Goal: Transaction & Acquisition: Book appointment/travel/reservation

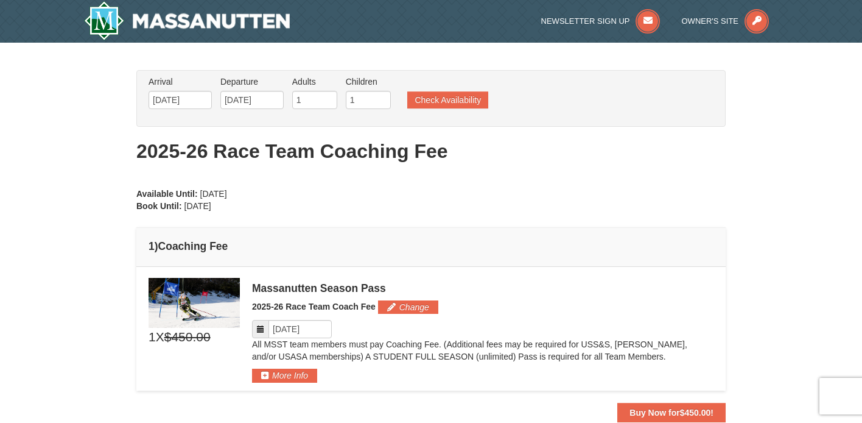
click at [460, 200] on div "From: To: Adults: 1 Children: 1 Change Arrival Please format dates MM/DD/YYYY P…" at bounding box center [430, 246] width 589 height 352
click at [259, 327] on icon at bounding box center [260, 329] width 9 height 9
click at [261, 331] on icon at bounding box center [260, 329] width 9 height 9
click at [314, 331] on input "Please format dates MM/DD/YYYY" at bounding box center [300, 329] width 63 height 18
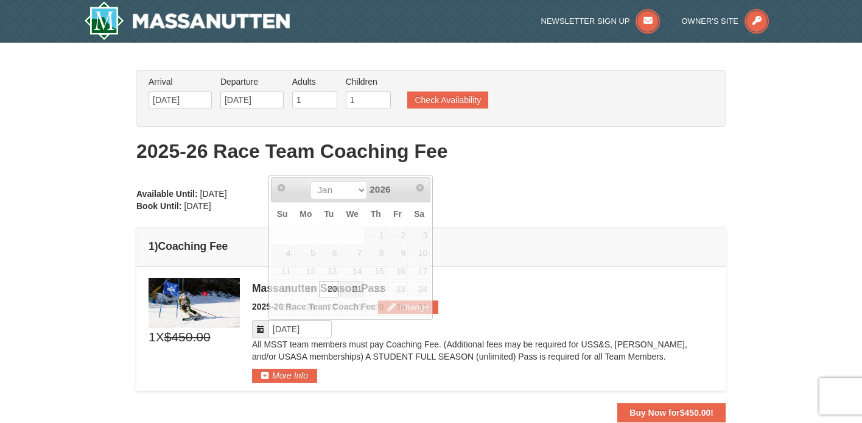
click at [111, 241] on div "× From: To: Adults: 1 Children: 1 Change Arrival Please format dates MM/DD/YYYY…" at bounding box center [431, 246] width 862 height 407
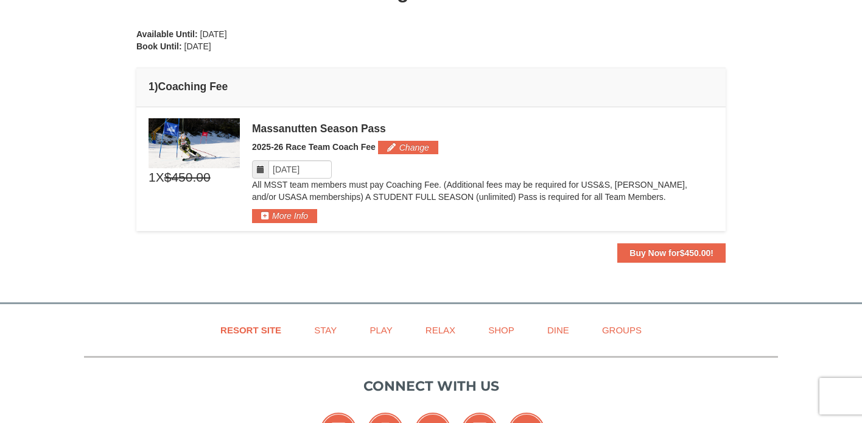
scroll to position [166, 0]
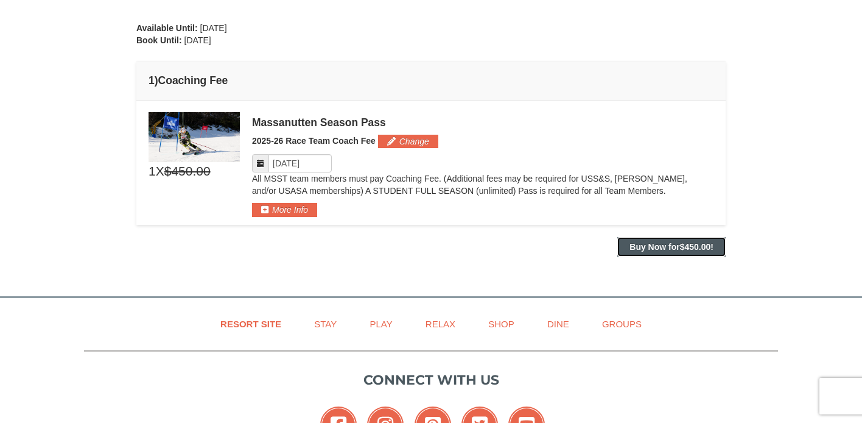
click at [655, 241] on button "Buy Now for $450.00 !" at bounding box center [672, 246] width 108 height 19
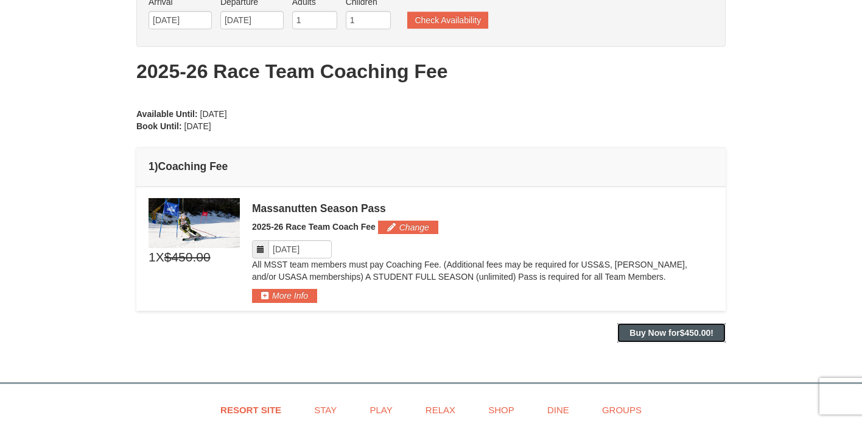
scroll to position [140, 0]
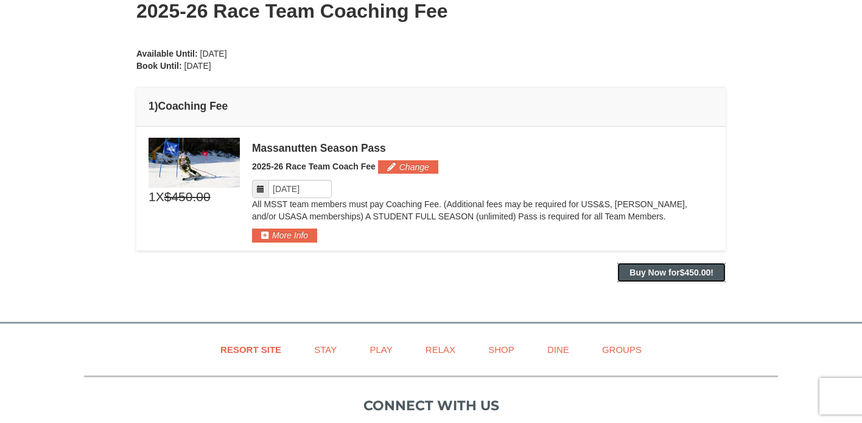
click at [666, 270] on strong "Buy Now for $450.00 !" at bounding box center [672, 272] width 84 height 10
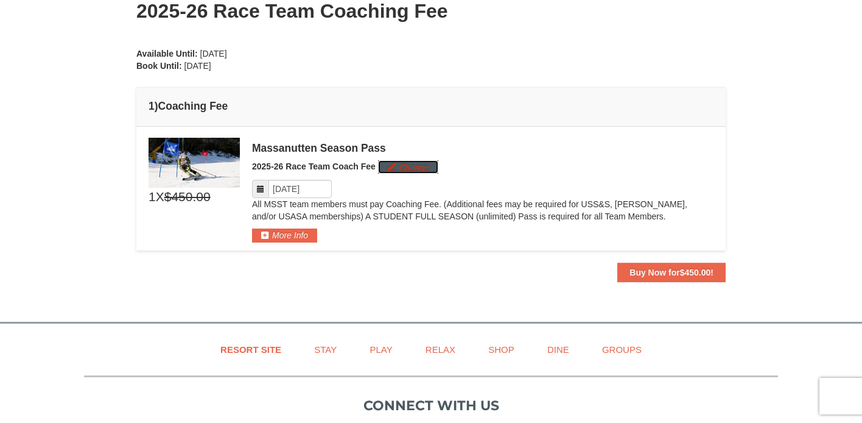
click at [408, 167] on button "Change" at bounding box center [408, 166] width 60 height 13
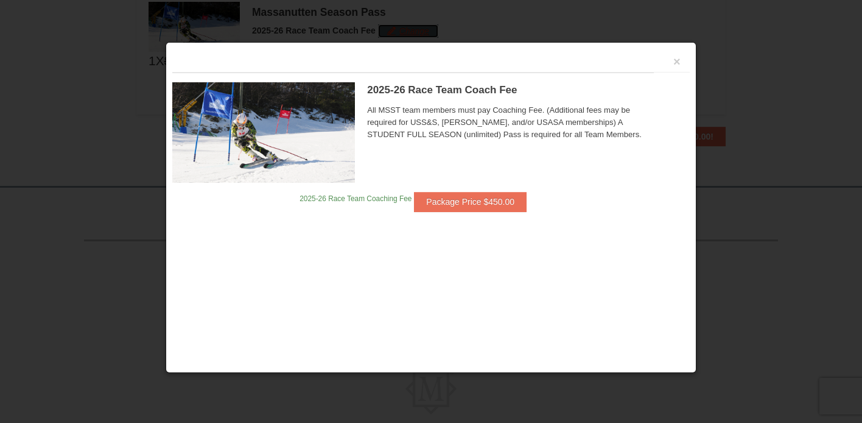
scroll to position [278, 0]
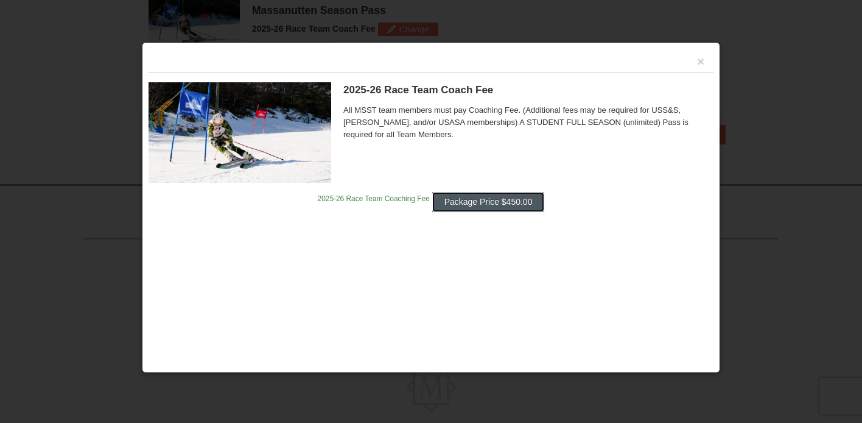
click at [507, 197] on button "Package Price $450.00" at bounding box center [488, 201] width 113 height 19
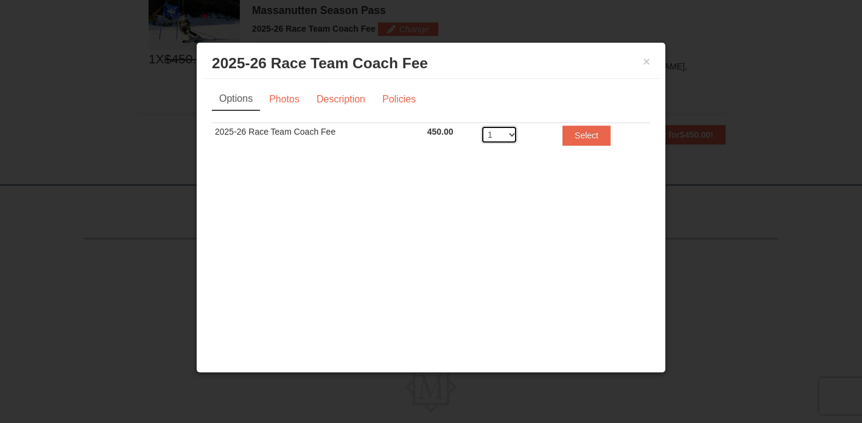
click at [513, 136] on select "1 2 3 4 5 6 7 8 9 10 11 12 13 14 15 16 17 18 19 20" at bounding box center [499, 134] width 37 height 18
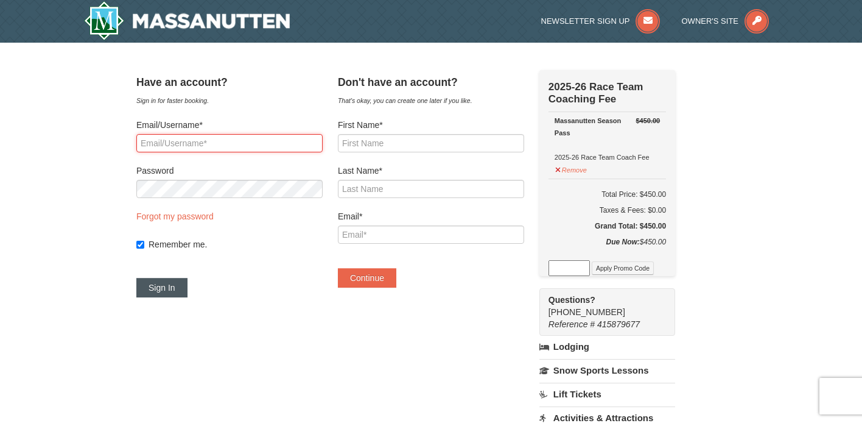
type input "nickishepard@yahoo.com"
click at [180, 290] on button "Sign In" at bounding box center [161, 287] width 51 height 19
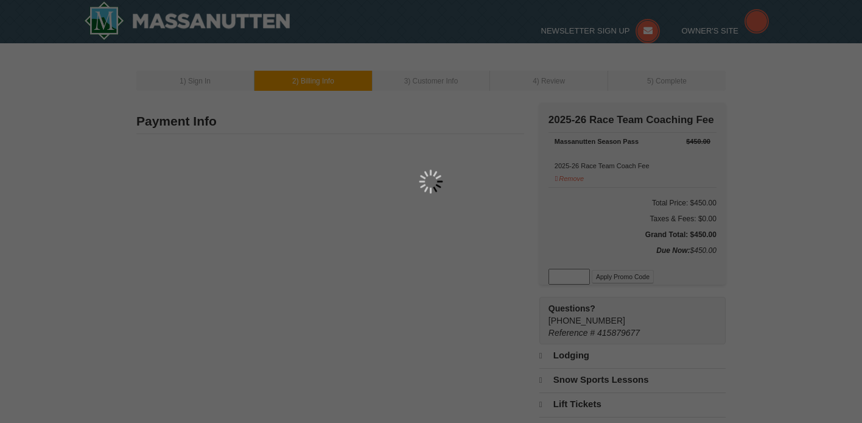
type input "1023 Selma Blvd"
type input "Staunton"
type input "24401"
type input "540"
type input "414"
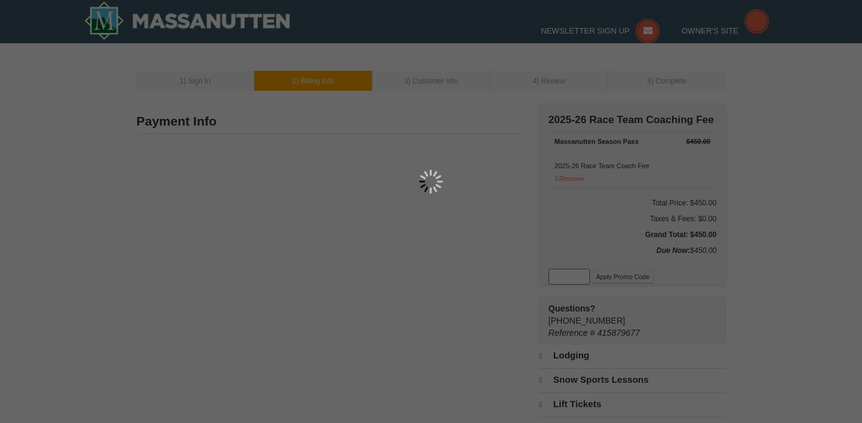
type input "1149"
type input "nickishepard@yahoo.com"
select select "VA"
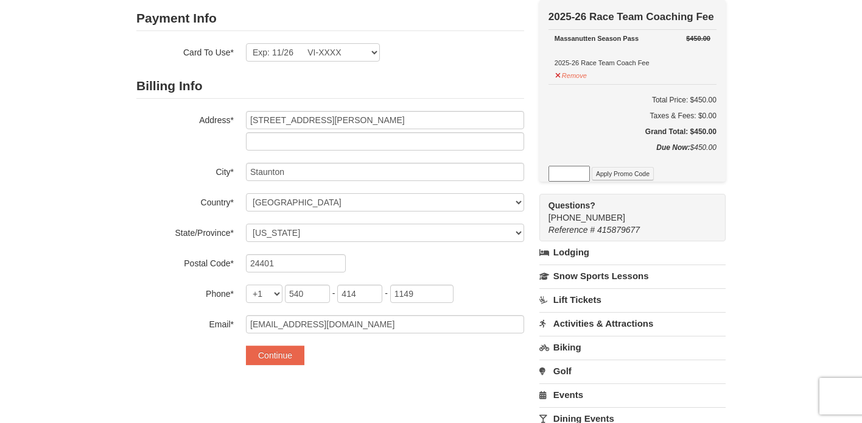
scroll to position [110, 0]
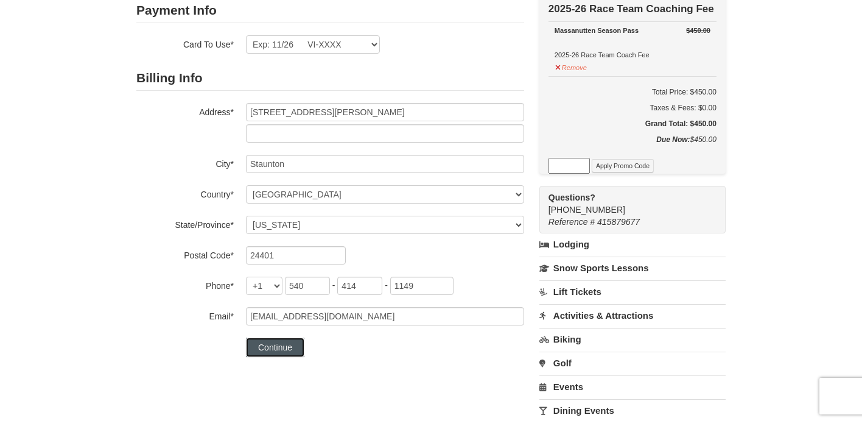
click at [273, 345] on button "Continue" at bounding box center [275, 346] width 58 height 19
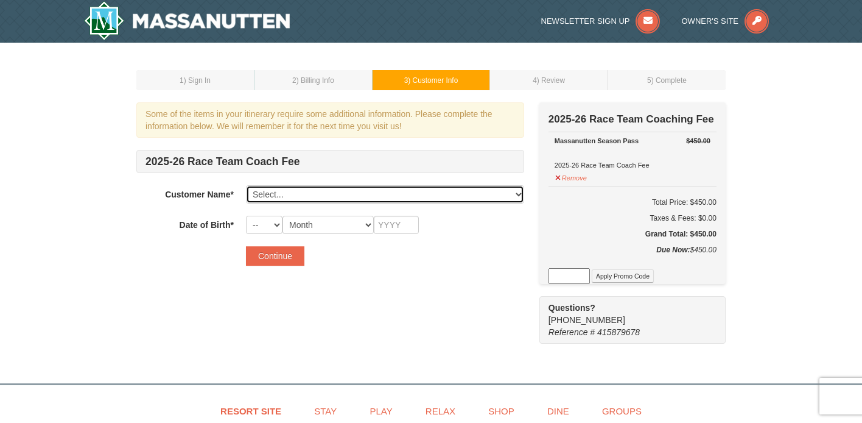
click at [328, 194] on select "Select... Nicki Shepard Emily Shepard Alice Shepard Charles Shepard Add New..." at bounding box center [385, 194] width 278 height 18
select select "17720215"
click at [246, 185] on select "Select... Nicki Shepard Emily Shepard Alice Shepard Charles Shepard Add New..." at bounding box center [385, 194] width 278 height 18
select select "22"
select select "08"
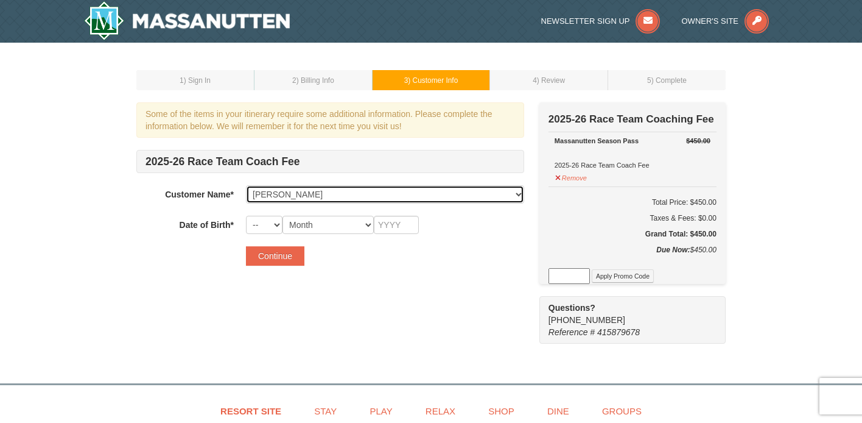
type input "2018"
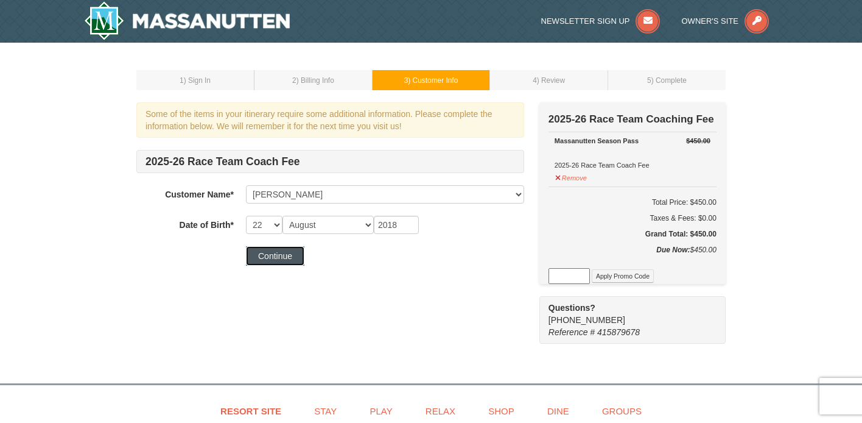
click at [275, 258] on button "Continue" at bounding box center [275, 255] width 58 height 19
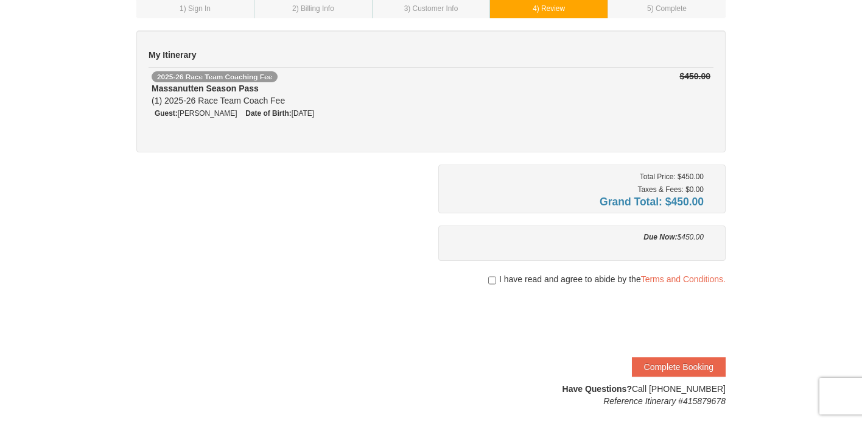
scroll to position [73, 0]
click at [489, 277] on input "checkbox" at bounding box center [492, 279] width 8 height 10
checkbox input "true"
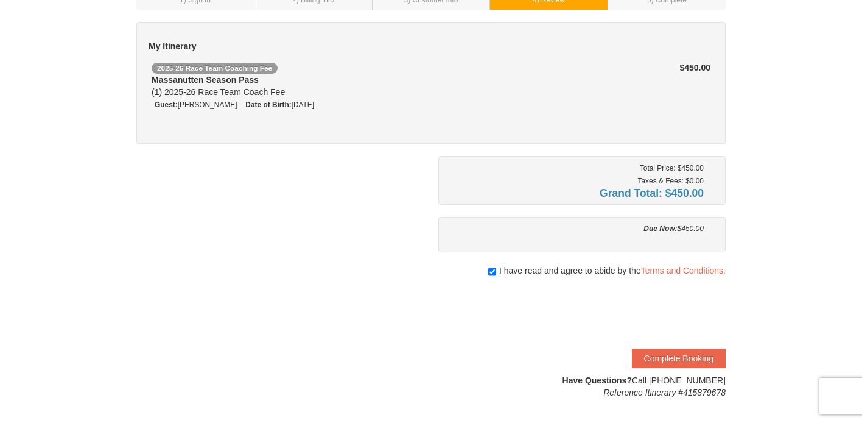
scroll to position [86, 0]
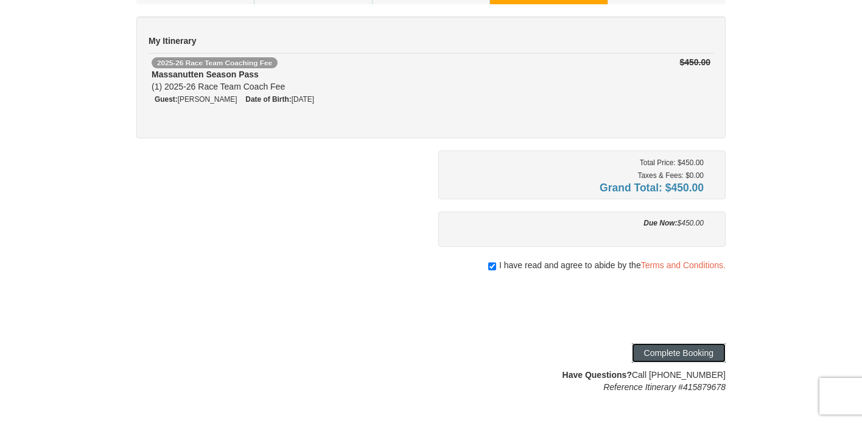
click at [687, 347] on button "Complete Booking" at bounding box center [679, 352] width 94 height 19
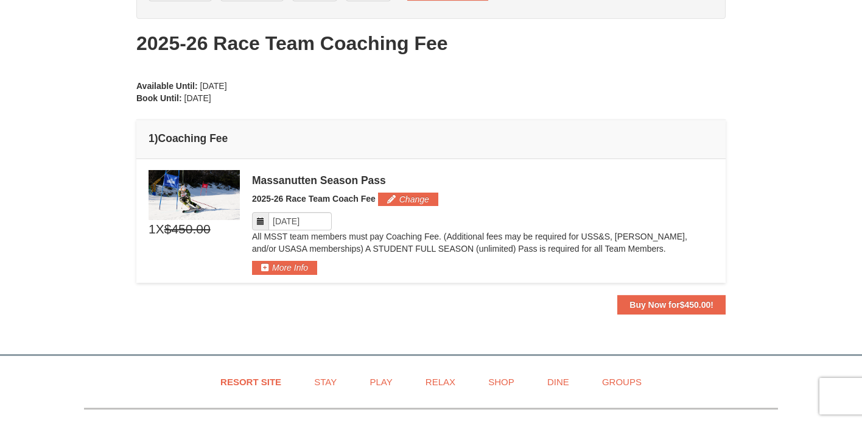
scroll to position [111, 0]
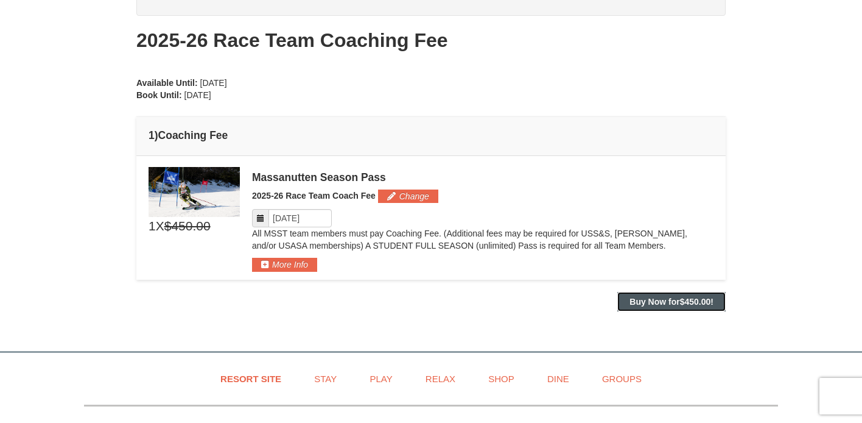
click at [669, 303] on strong "Buy Now for $450.00 !" at bounding box center [672, 302] width 84 height 10
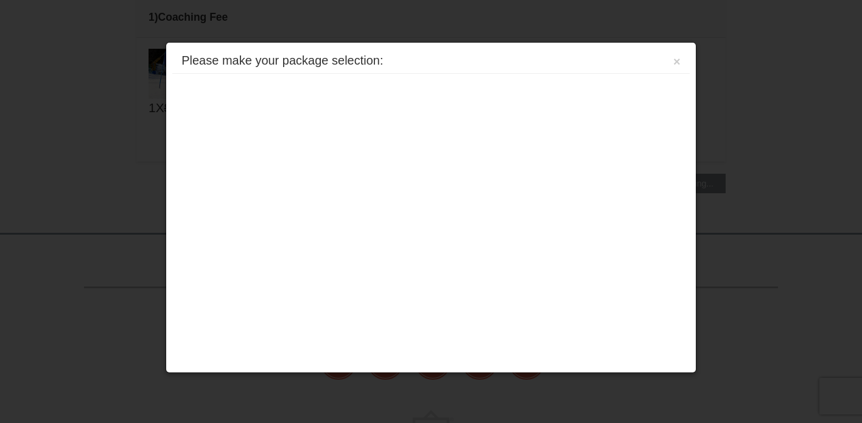
scroll to position [247, 0]
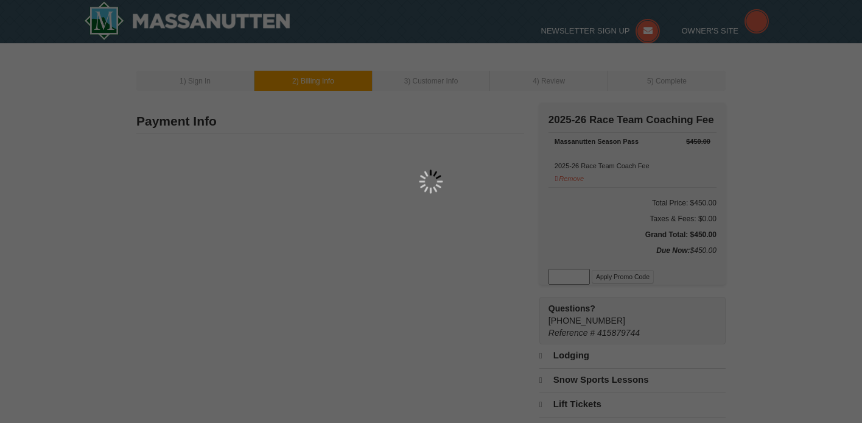
type input "1023 Selma Blvd"
type input "Staunton"
type input "24401"
type input "540"
type input "414"
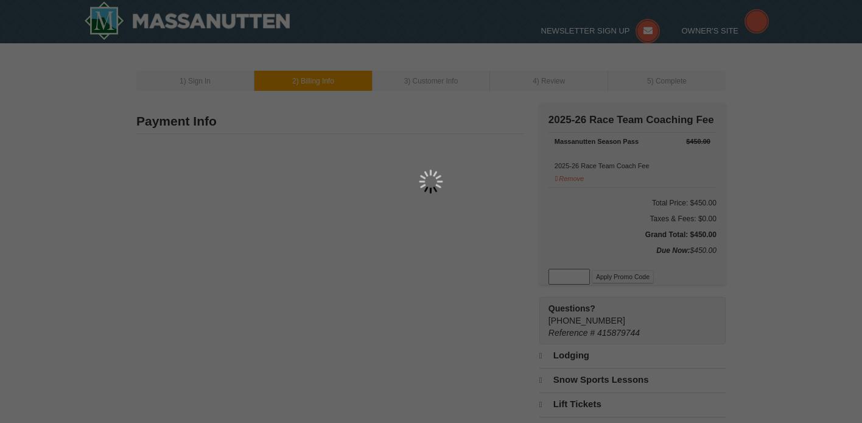
type input "1149"
type input "nickishepard@yahoo.com"
select select "VA"
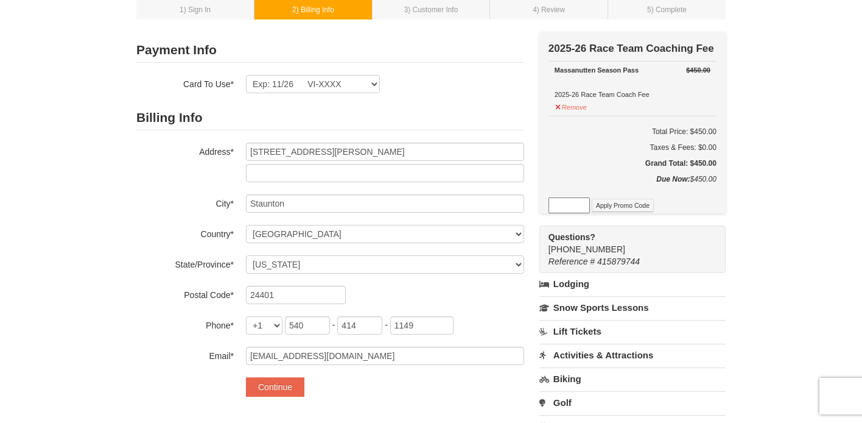
scroll to position [106, 0]
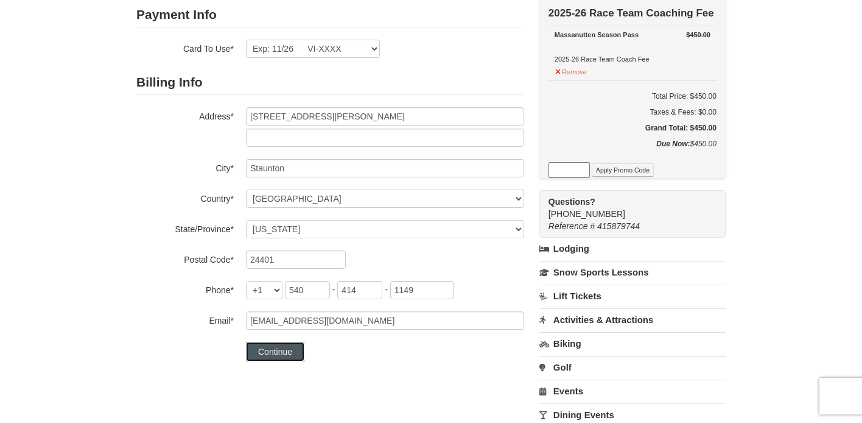
click at [279, 351] on button "Continue" at bounding box center [275, 351] width 58 height 19
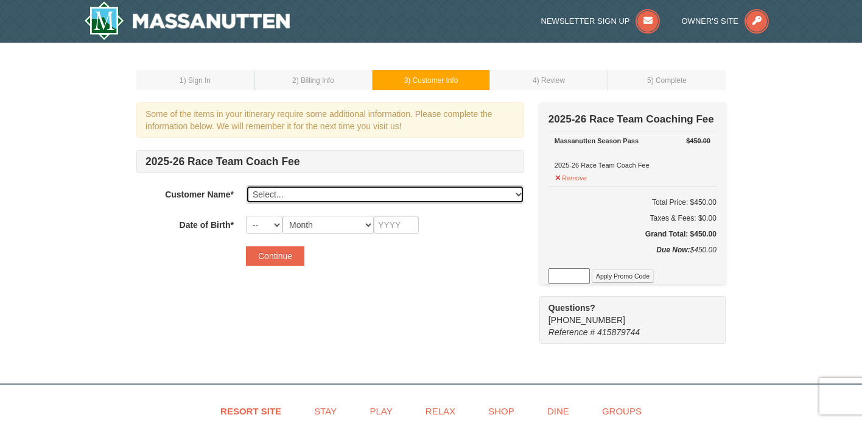
click at [334, 199] on select "Select... Nicki Shepard Emily Shepard Alice Shepard Charles Shepard Add New..." at bounding box center [385, 194] width 278 height 18
select select "17720181"
click at [246, 185] on select "Select... Nicki Shepard Emily Shepard Alice Shepard Charles Shepard Add New..." at bounding box center [385, 194] width 278 height 18
select select "27"
select select "01"
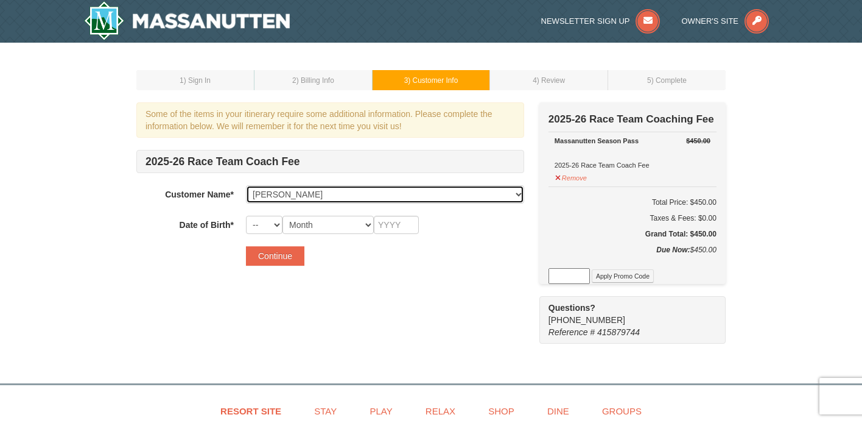
type input "1983"
click at [311, 194] on select "Select... Nicki Shepard Emily Shepard Alice Shepard Charles Shepard Add New..." at bounding box center [385, 194] width 278 height 18
select select "17720206"
click at [246, 185] on select "Select... Nicki Shepard Emily Shepard Alice Shepard Charles Shepard Add New..." at bounding box center [385, 194] width 278 height 18
select select "29"
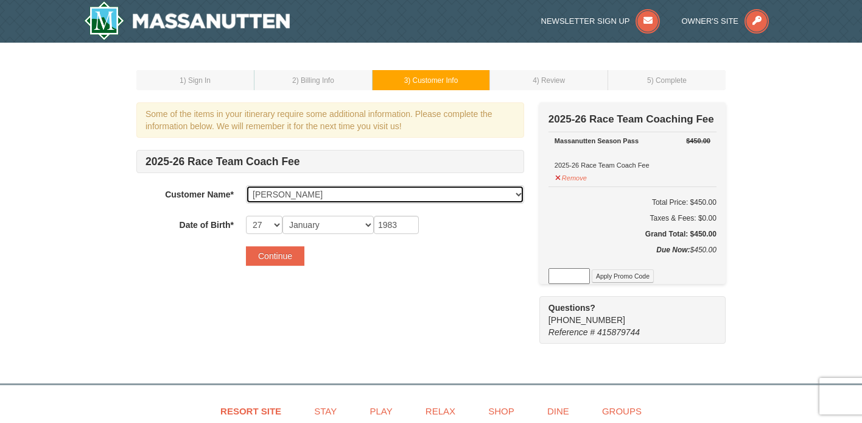
select select "07"
type input "2016"
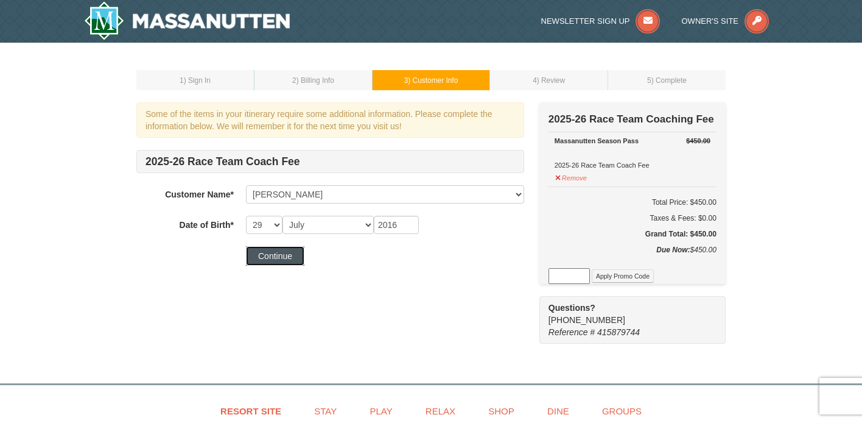
click at [279, 257] on button "Continue" at bounding box center [275, 255] width 58 height 19
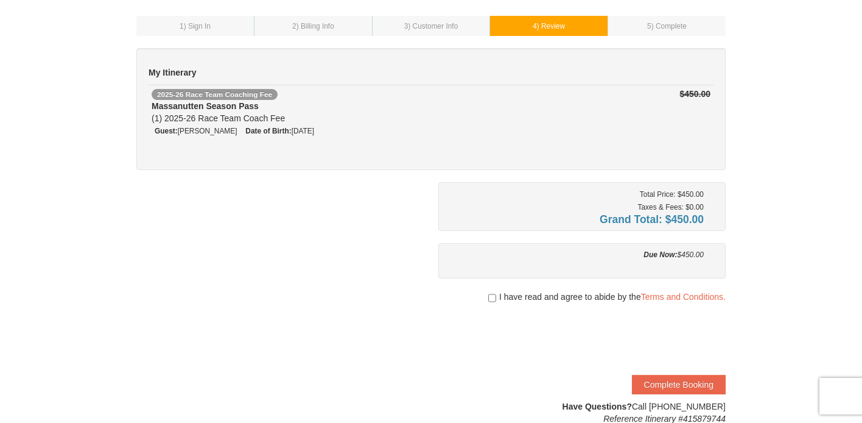
scroll to position [76, 0]
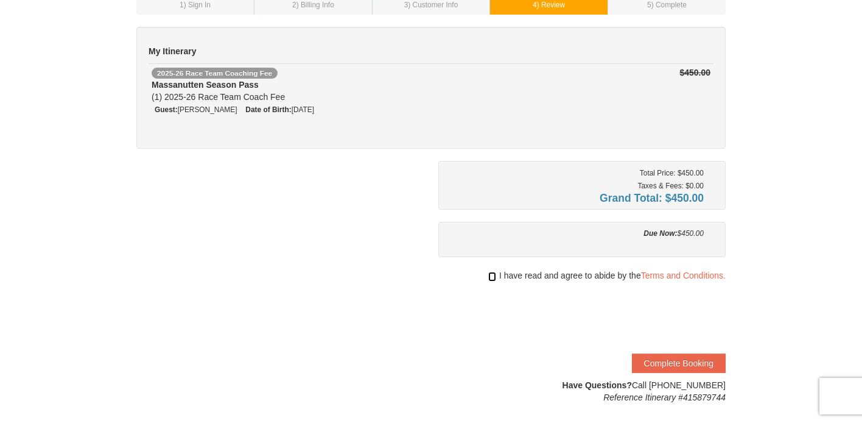
click at [488, 273] on input "checkbox" at bounding box center [492, 277] width 8 height 10
checkbox input "true"
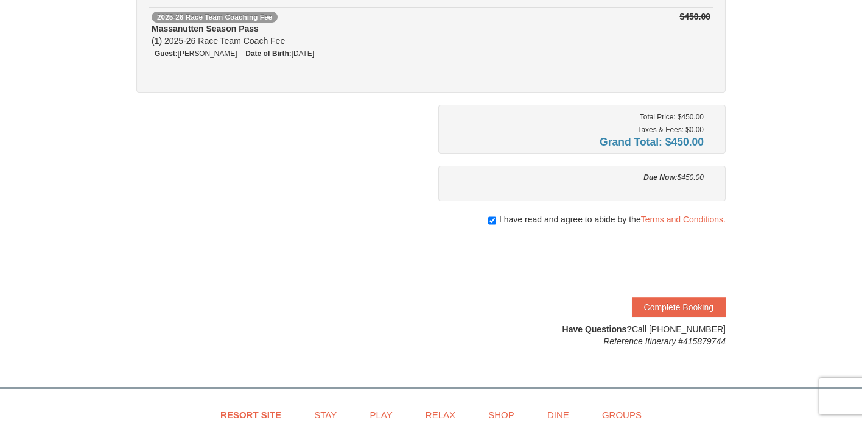
scroll to position [143, 0]
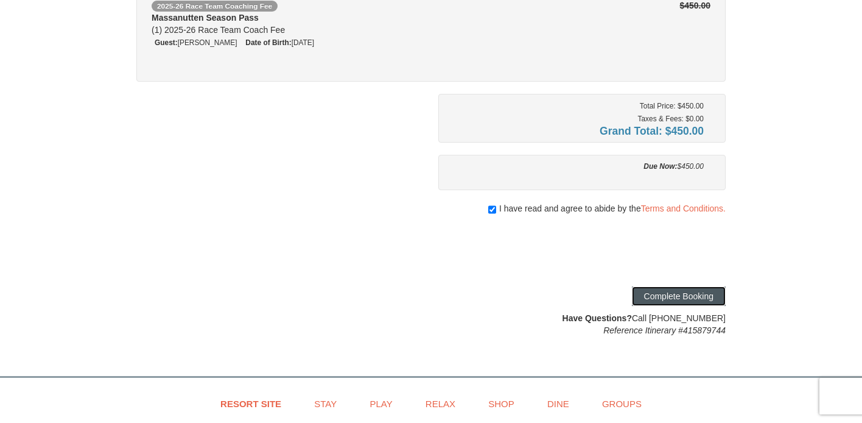
click at [670, 298] on button "Complete Booking" at bounding box center [679, 295] width 94 height 19
